Goal: Task Accomplishment & Management: Manage account settings

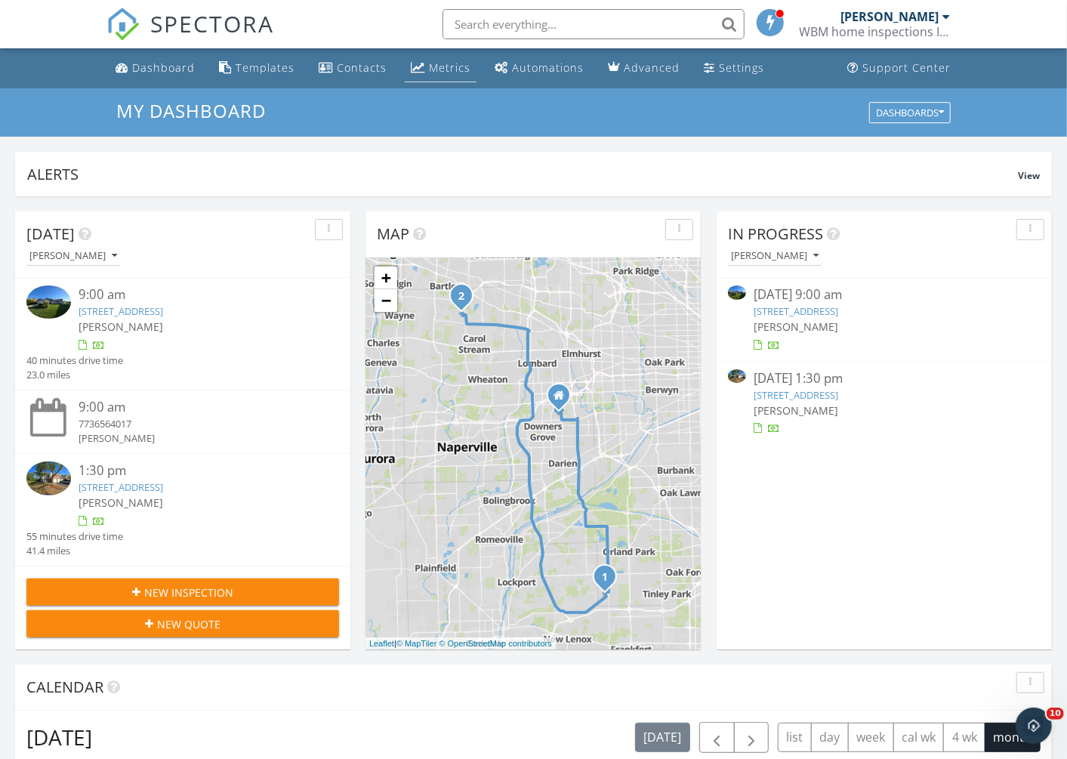
click at [429, 64] on div "Metrics" at bounding box center [450, 67] width 42 height 14
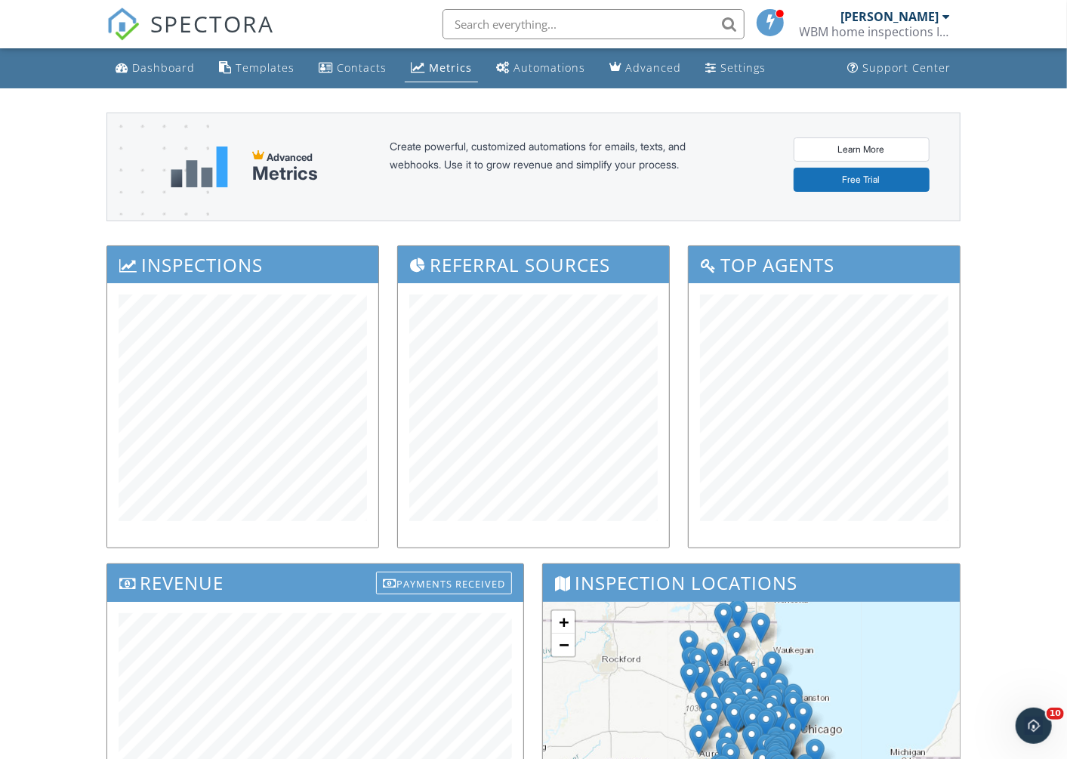
click at [944, 9] on div "[PERSON_NAME]" at bounding box center [895, 16] width 109 height 15
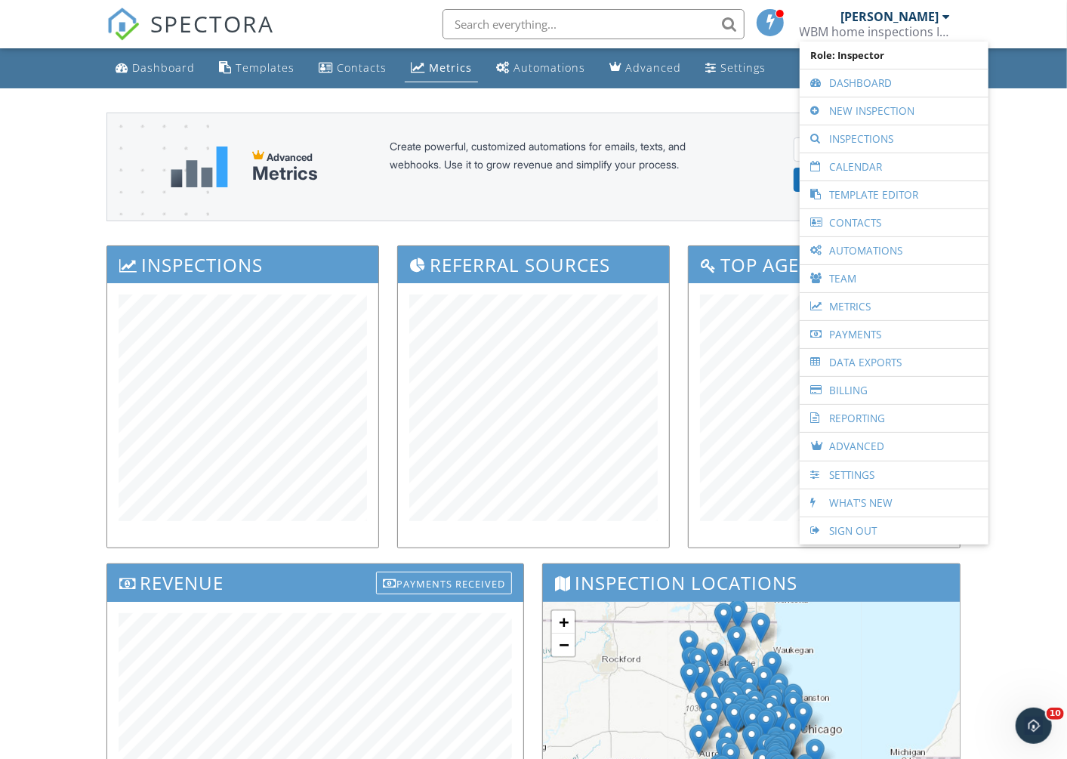
drag, startPoint x: 855, startPoint y: 218, endPoint x: 924, endPoint y: 222, distance: 68.8
click at [855, 217] on link "Contacts" at bounding box center [894, 222] width 174 height 27
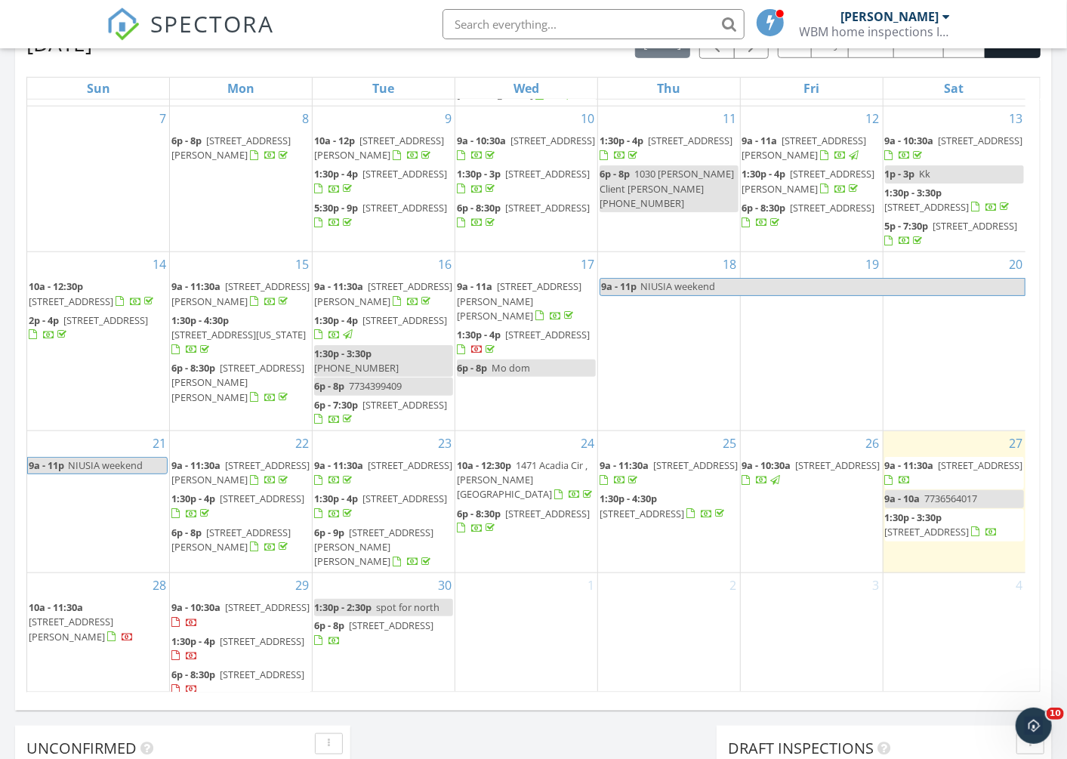
scroll to position [158, 0]
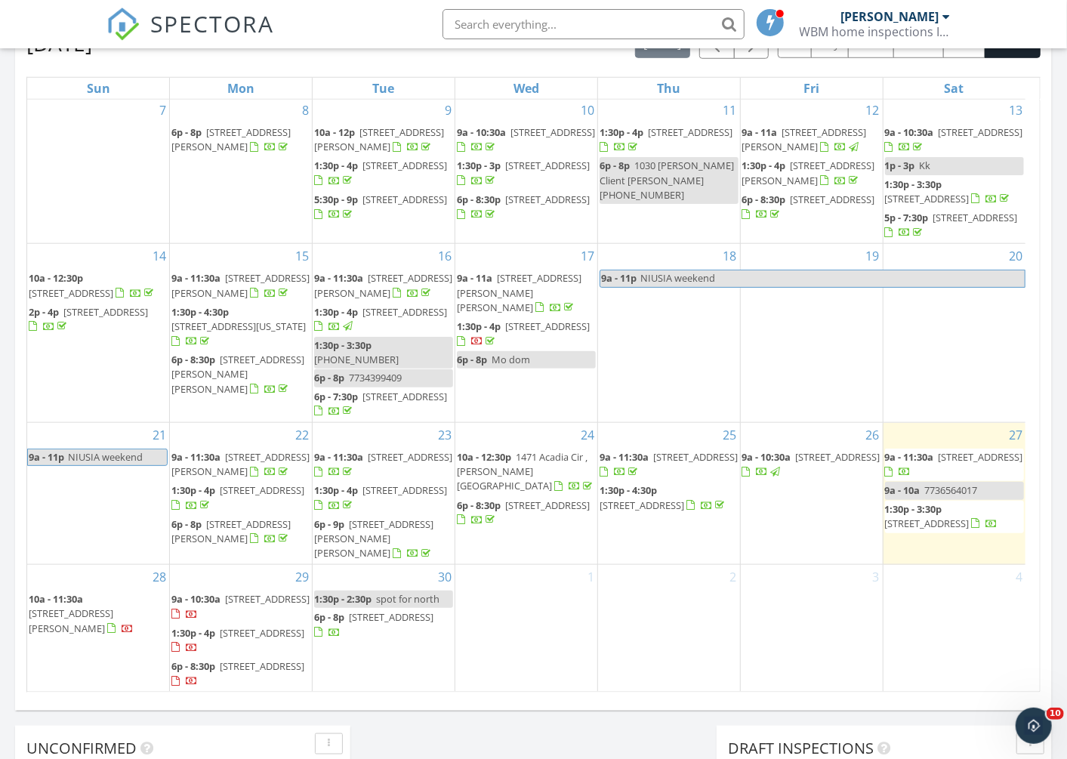
click at [1058, 507] on div "[DATE] [PERSON_NAME] 9:00 am [STREET_ADDRESS] [PERSON_NAME] 40 minutes drive ti…" at bounding box center [533, 189] width 1067 height 1374
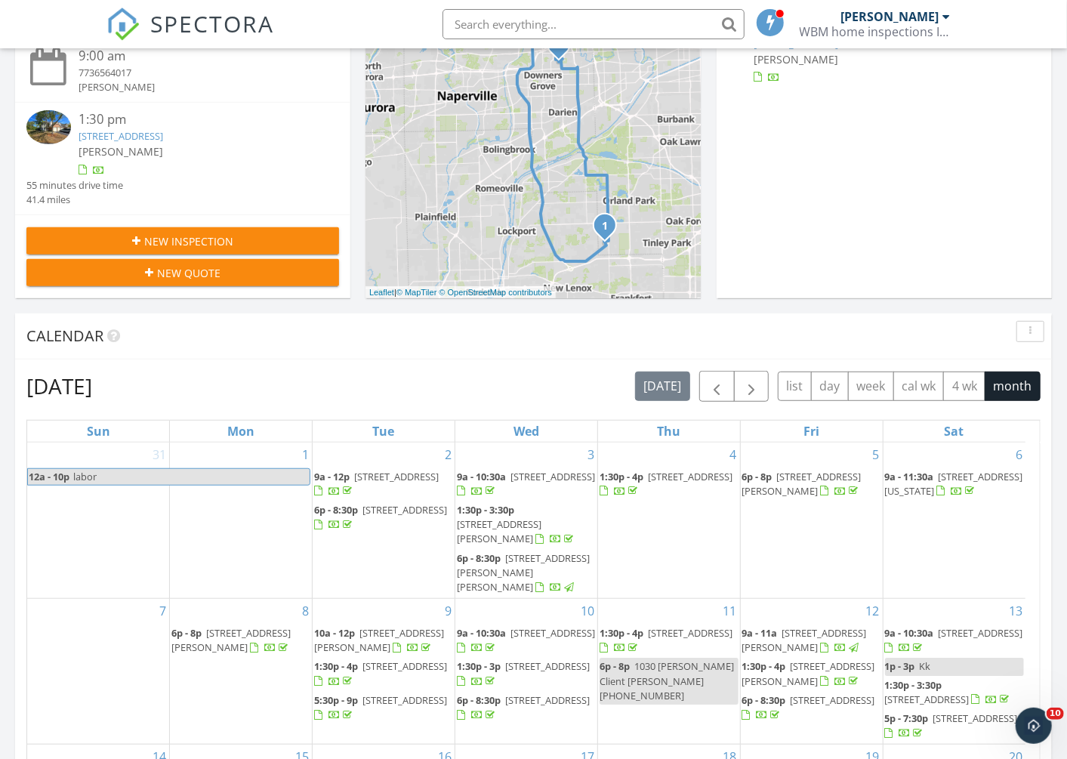
scroll to position [316, 0]
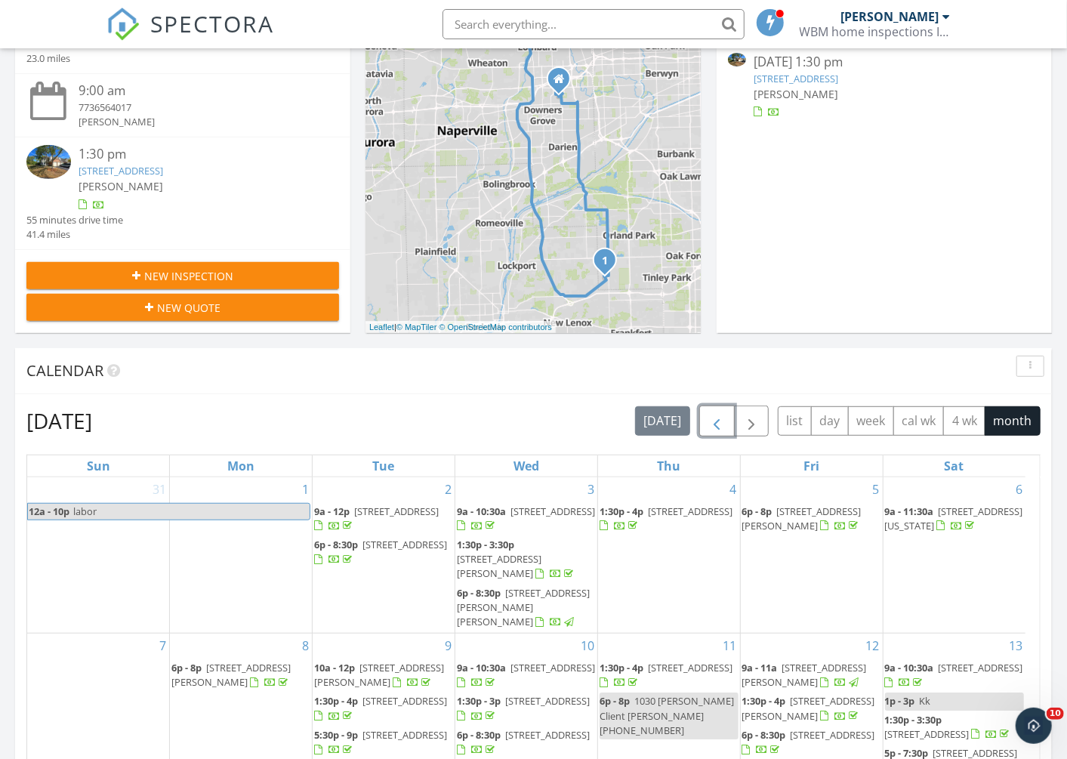
click at [717, 417] on span "button" at bounding box center [716, 421] width 18 height 18
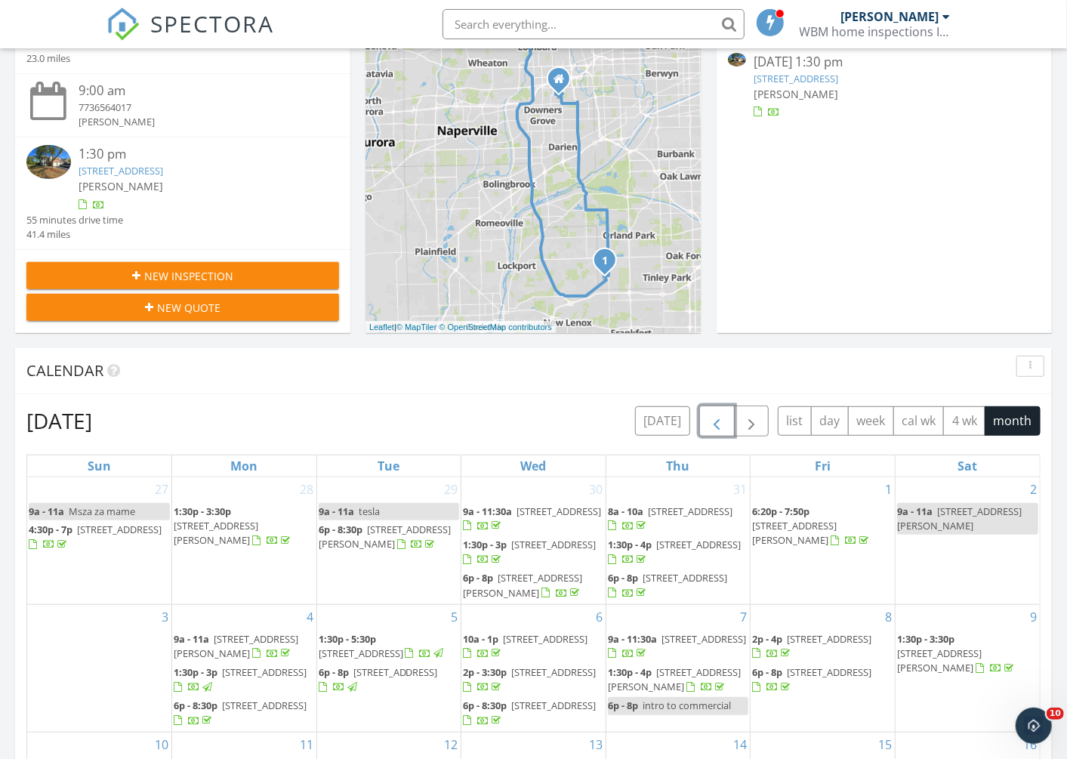
click at [717, 417] on span "button" at bounding box center [716, 421] width 18 height 18
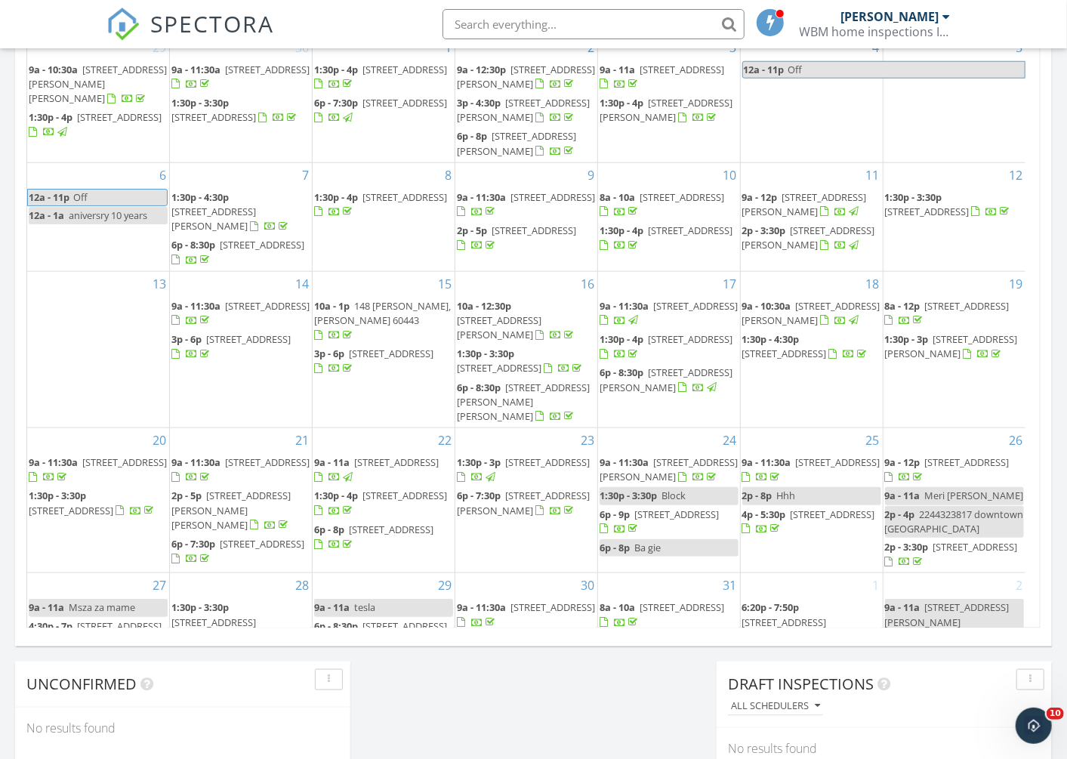
scroll to position [789, 0]
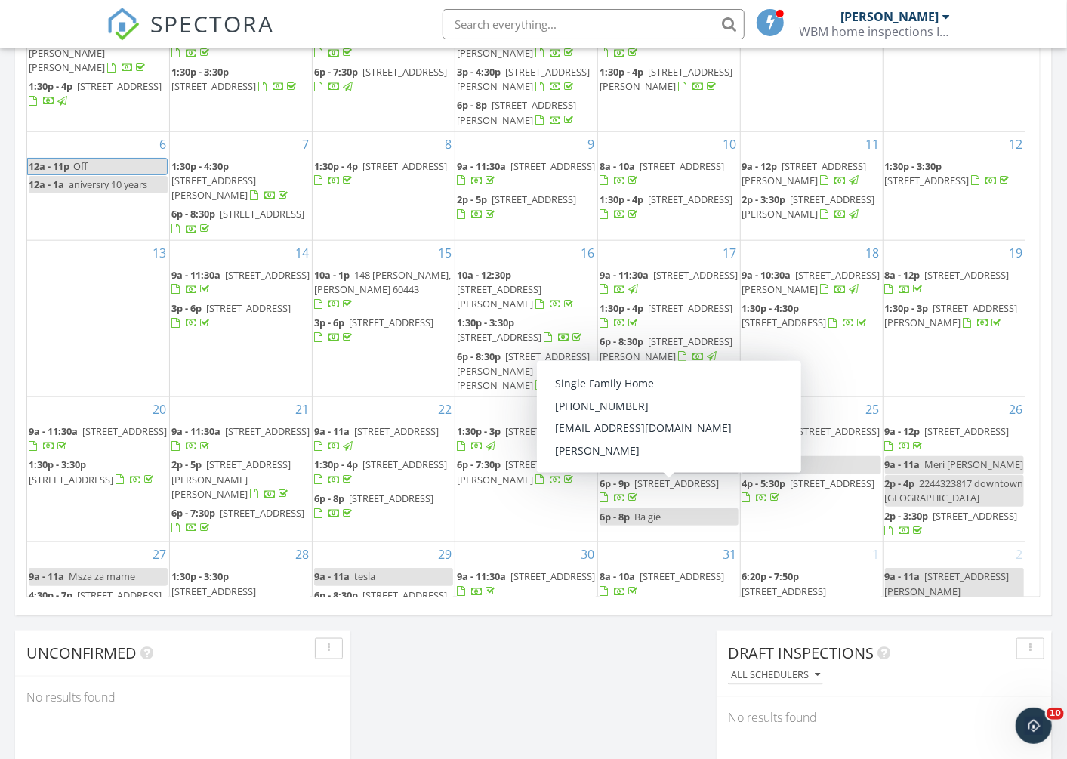
click at [642, 485] on span "[STREET_ADDRESS]" at bounding box center [676, 483] width 85 height 14
